Goal: Obtain resource: Download file/media

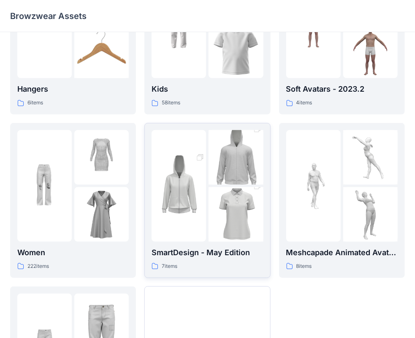
scroll to position [84, 0]
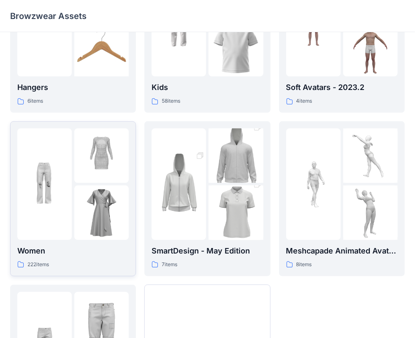
click at [58, 170] on img at bounding box center [44, 184] width 54 height 54
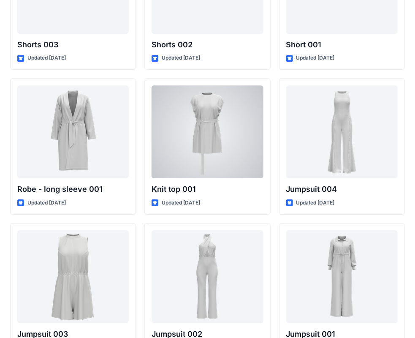
scroll to position [4735, 0]
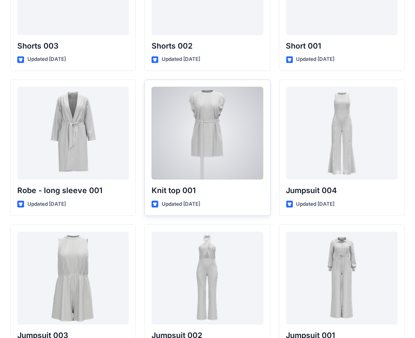
click at [211, 147] on div at bounding box center [207, 133] width 111 height 93
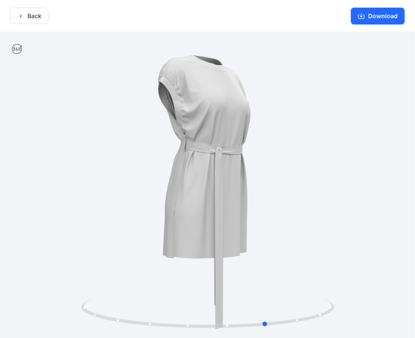
drag, startPoint x: 242, startPoint y: 120, endPoint x: 302, endPoint y: 130, distance: 60.2
click at [302, 130] on div at bounding box center [207, 185] width 415 height 307
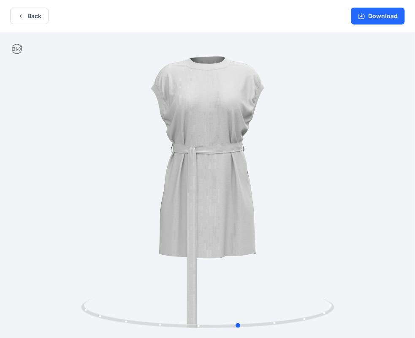
drag, startPoint x: 305, startPoint y: 126, endPoint x: 223, endPoint y: 115, distance: 82.6
click at [281, 138] on div at bounding box center [207, 185] width 415 height 307
click at [15, 19] on button "Back" at bounding box center [29, 16] width 38 height 16
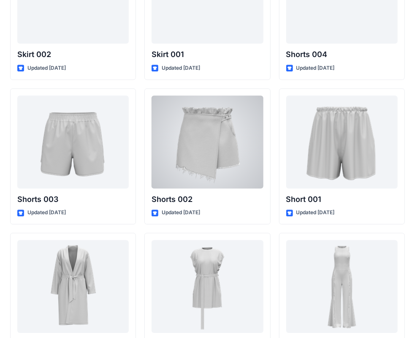
scroll to position [4687, 0]
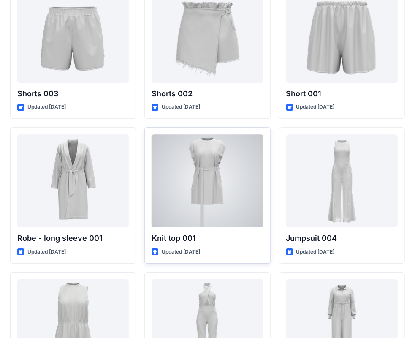
click at [160, 160] on div at bounding box center [207, 180] width 111 height 93
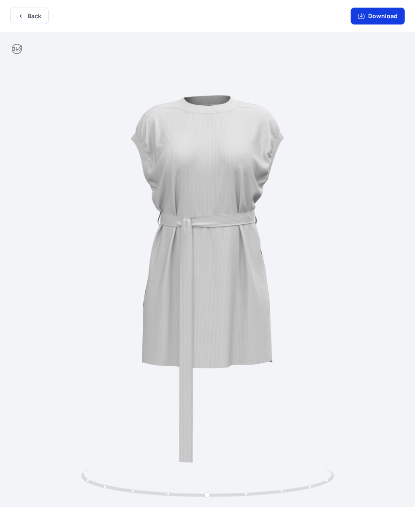
click at [378, 20] on button "Download" at bounding box center [378, 16] width 54 height 17
click at [366, 264] on div at bounding box center [207, 270] width 415 height 476
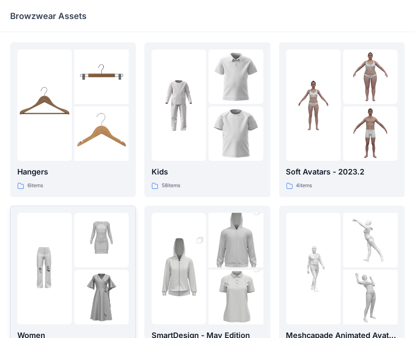
click at [74, 274] on img at bounding box center [101, 297] width 54 height 54
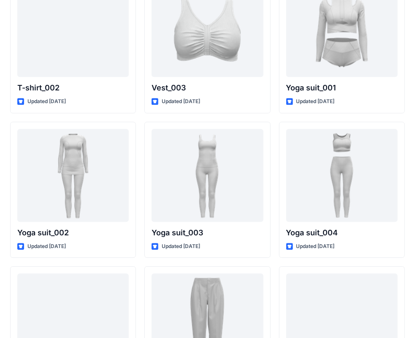
scroll to position [3285, 0]
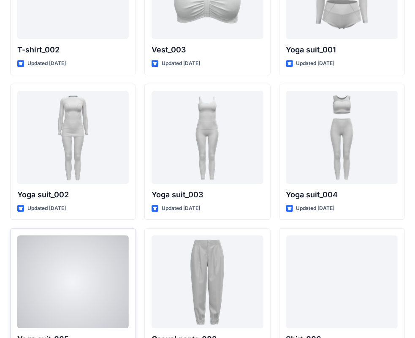
click at [103, 278] on div at bounding box center [72, 281] width 111 height 93
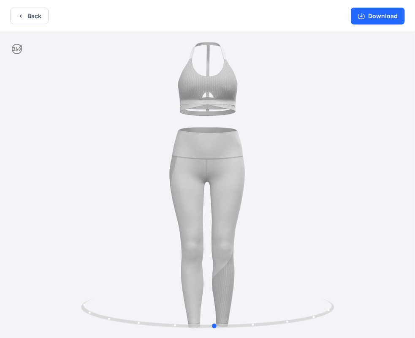
drag, startPoint x: 247, startPoint y: 198, endPoint x: 276, endPoint y: 198, distance: 29.6
click at [276, 198] on div at bounding box center [207, 185] width 415 height 307
click at [35, 11] on button "Back" at bounding box center [29, 16] width 38 height 16
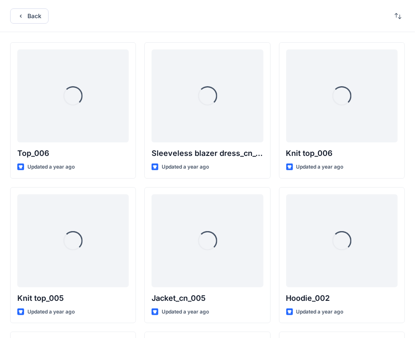
scroll to position [3285, 0]
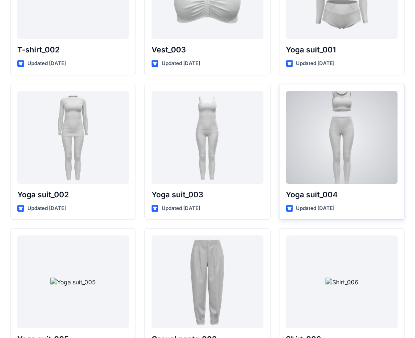
click at [325, 130] on div at bounding box center [341, 137] width 111 height 93
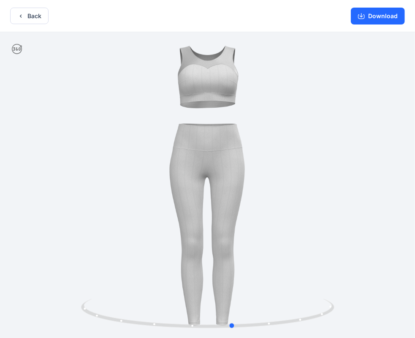
drag, startPoint x: 258, startPoint y: 155, endPoint x: 295, endPoint y: 166, distance: 37.9
click at [295, 166] on div at bounding box center [207, 185] width 415 height 307
click at [375, 16] on button "Download" at bounding box center [378, 16] width 54 height 17
click at [36, 15] on button "Back" at bounding box center [29, 16] width 38 height 16
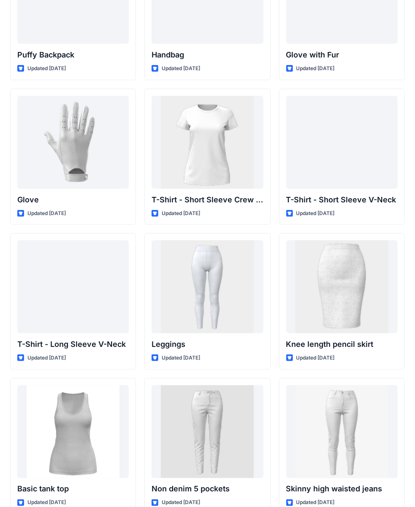
scroll to position [6495, 0]
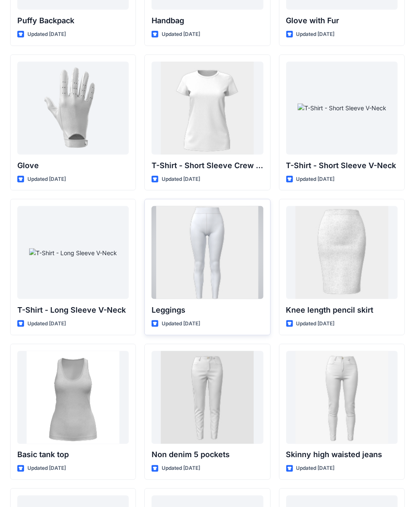
click at [220, 217] on div at bounding box center [207, 252] width 111 height 93
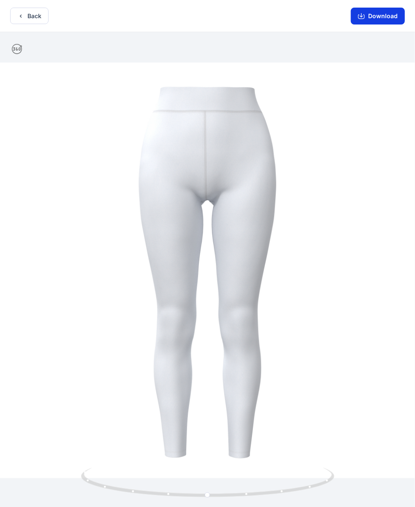
click at [366, 20] on button "Download" at bounding box center [378, 16] width 54 height 17
click at [22, 11] on button "Back" at bounding box center [29, 16] width 38 height 16
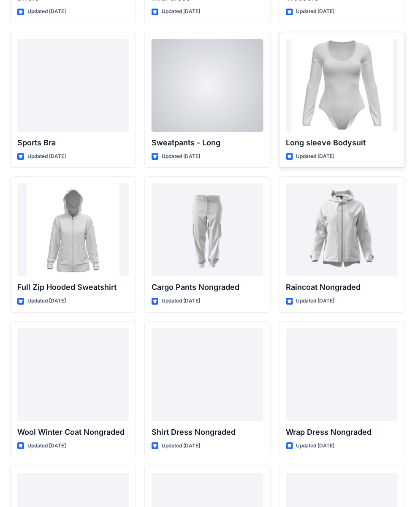
scroll to position [7199, 0]
